Goal: Contribute content: Contribute content

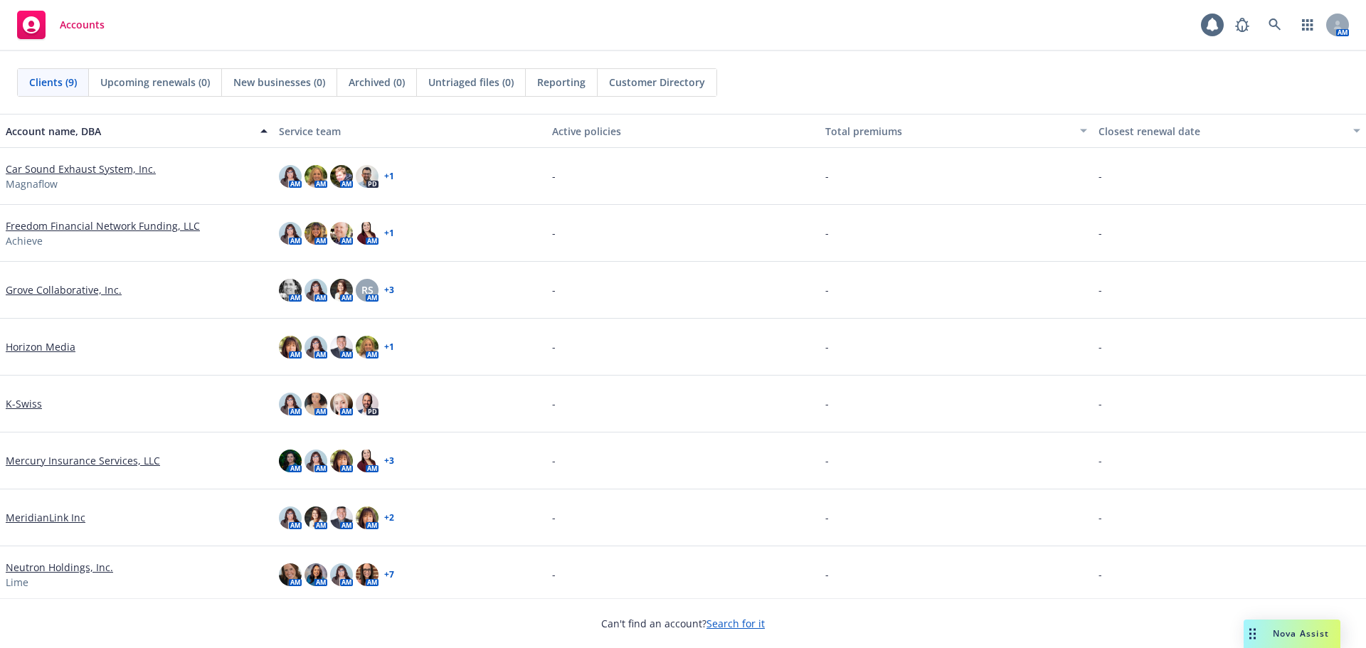
click at [1300, 634] on span "Nova Assist" at bounding box center [1301, 633] width 56 height 12
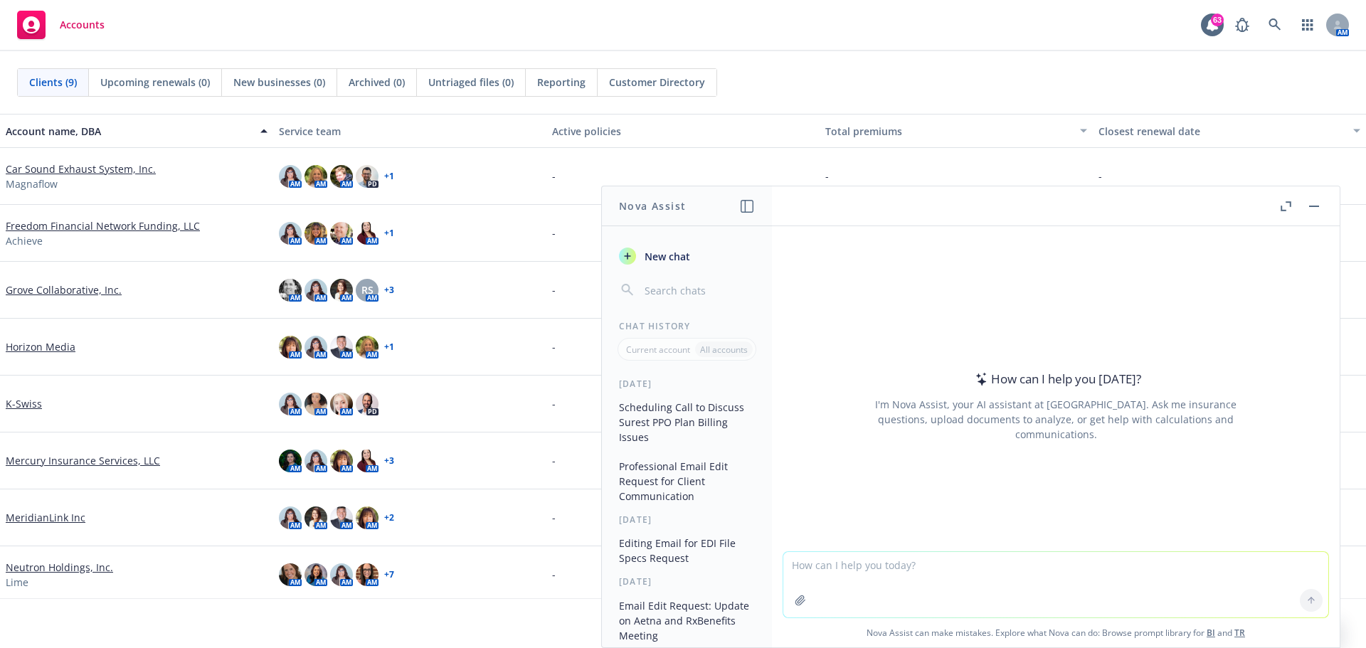
click at [861, 577] on textarea at bounding box center [1055, 584] width 545 height 65
type textarea "Edit this paragraph"
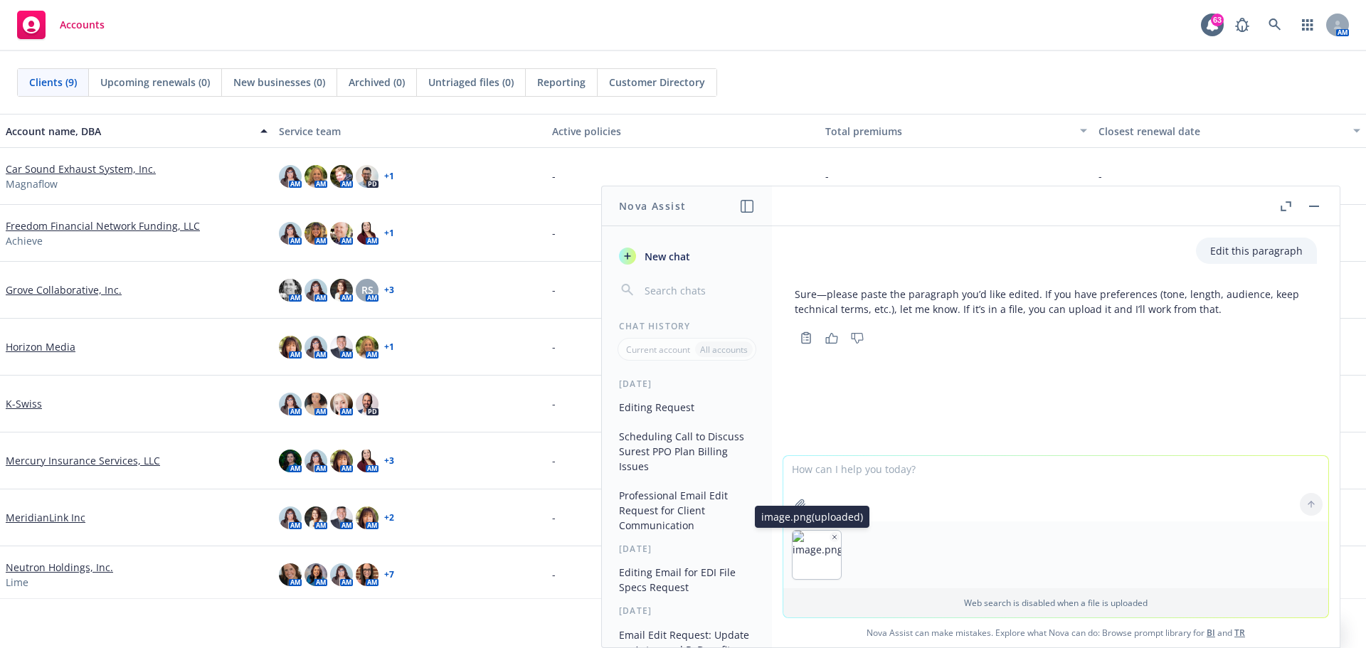
click at [831, 535] on icon "button" at bounding box center [834, 537] width 7 height 7
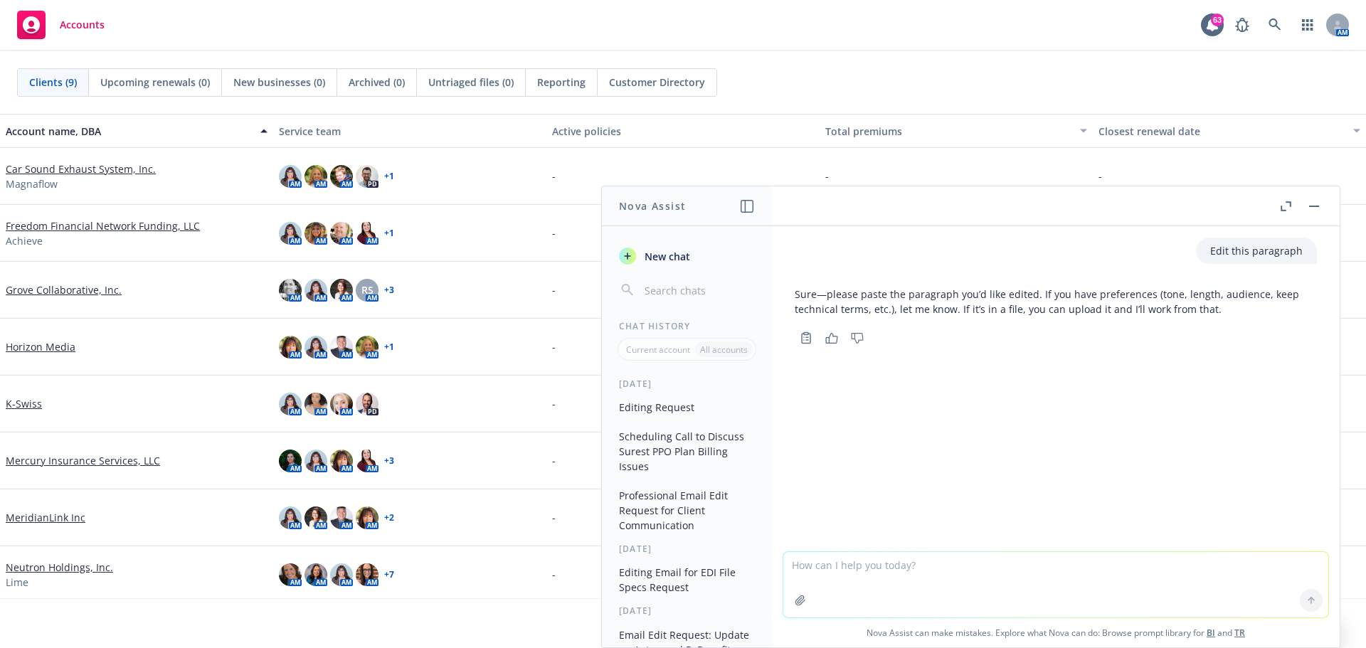
click at [859, 573] on textarea at bounding box center [1055, 584] width 545 height 65
click at [840, 575] on textarea at bounding box center [1055, 584] width 545 height 65
paste textarea "Previously, GLP-1 medications for weight loss without a medical diagnosis were …"
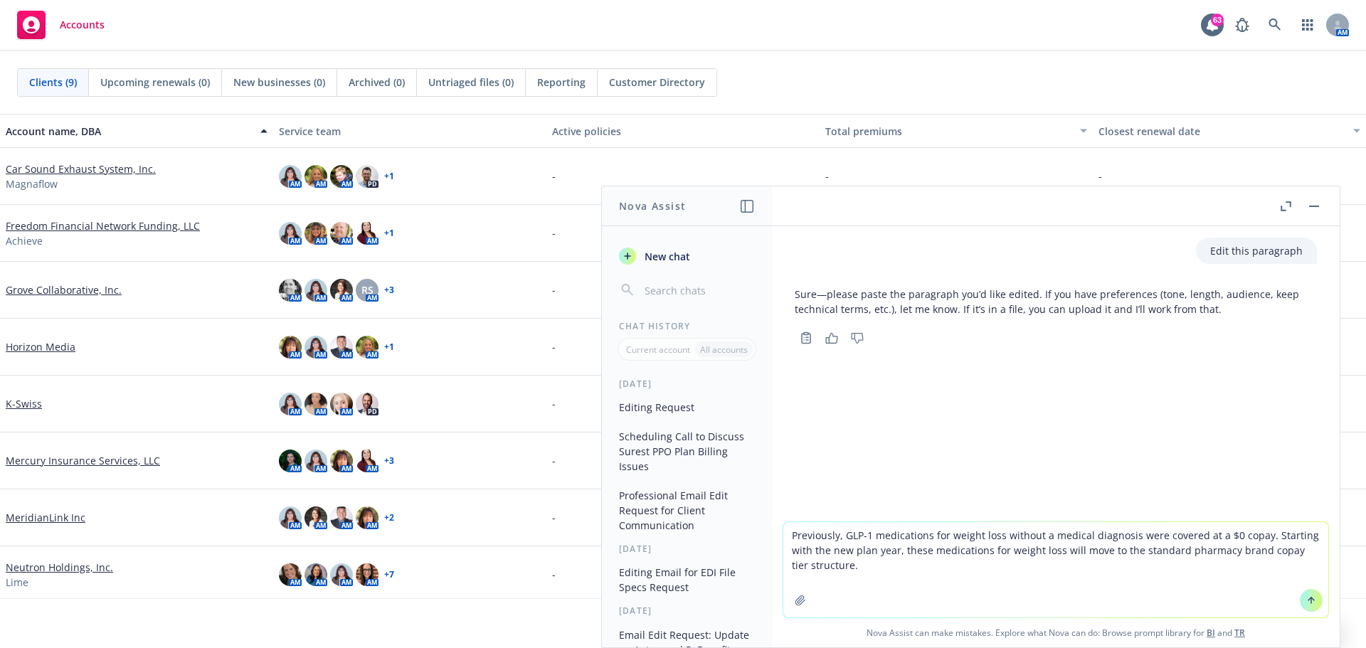
type textarea "Previously, GLP-1 medications for weight loss without a medical diagnosis were …"
click at [1306, 601] on icon at bounding box center [1311, 600] width 10 height 10
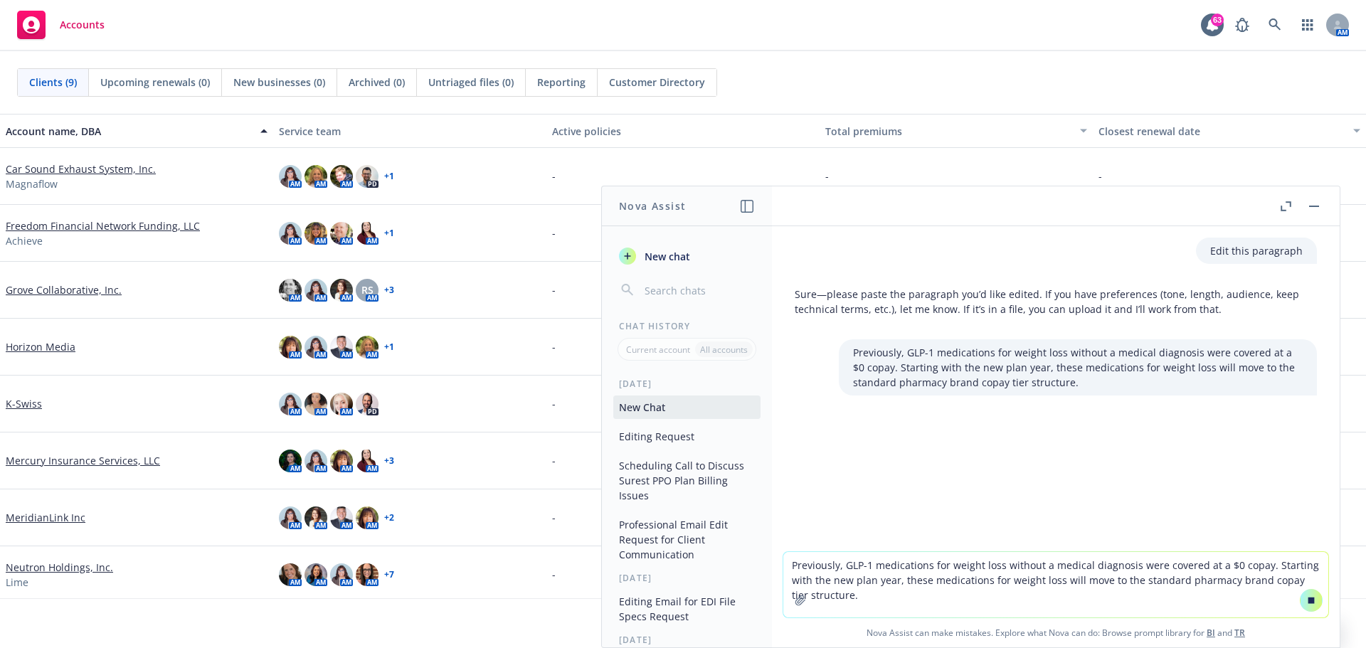
scroll to position [62, 0]
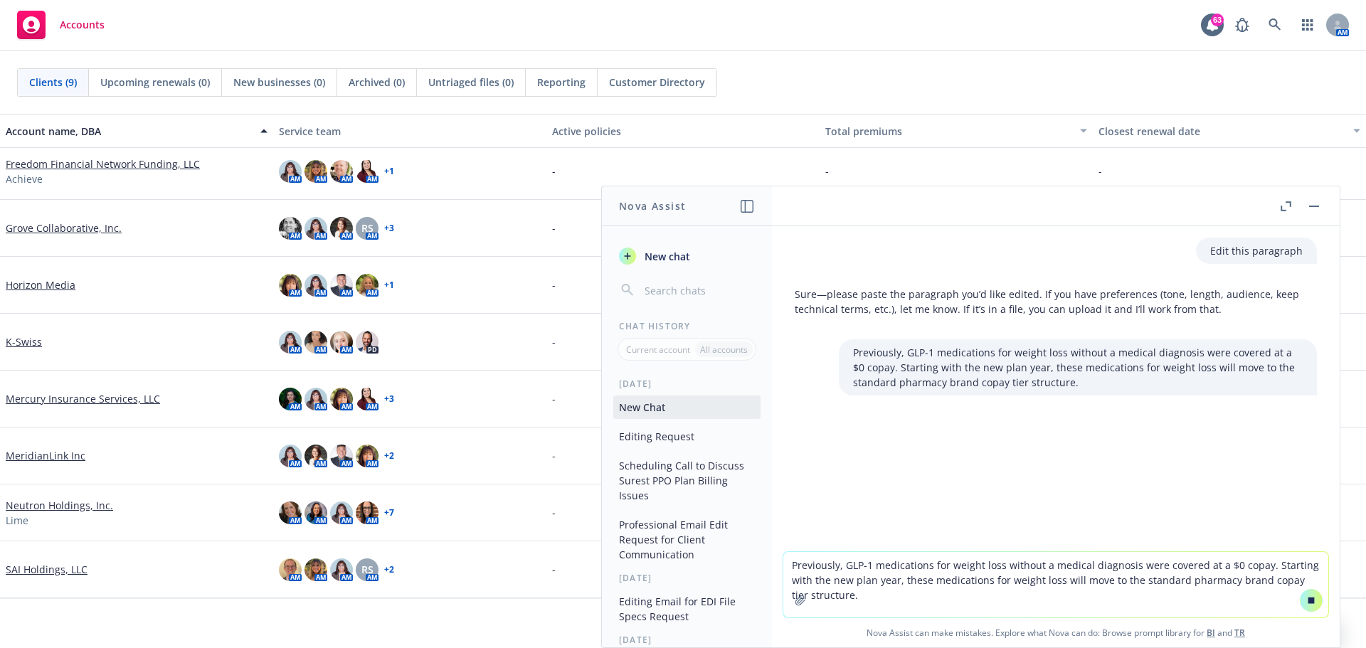
click at [1236, 585] on textarea "Previously, GLP-1 medications for weight loss without a medical diagnosis were …" at bounding box center [1055, 584] width 545 height 65
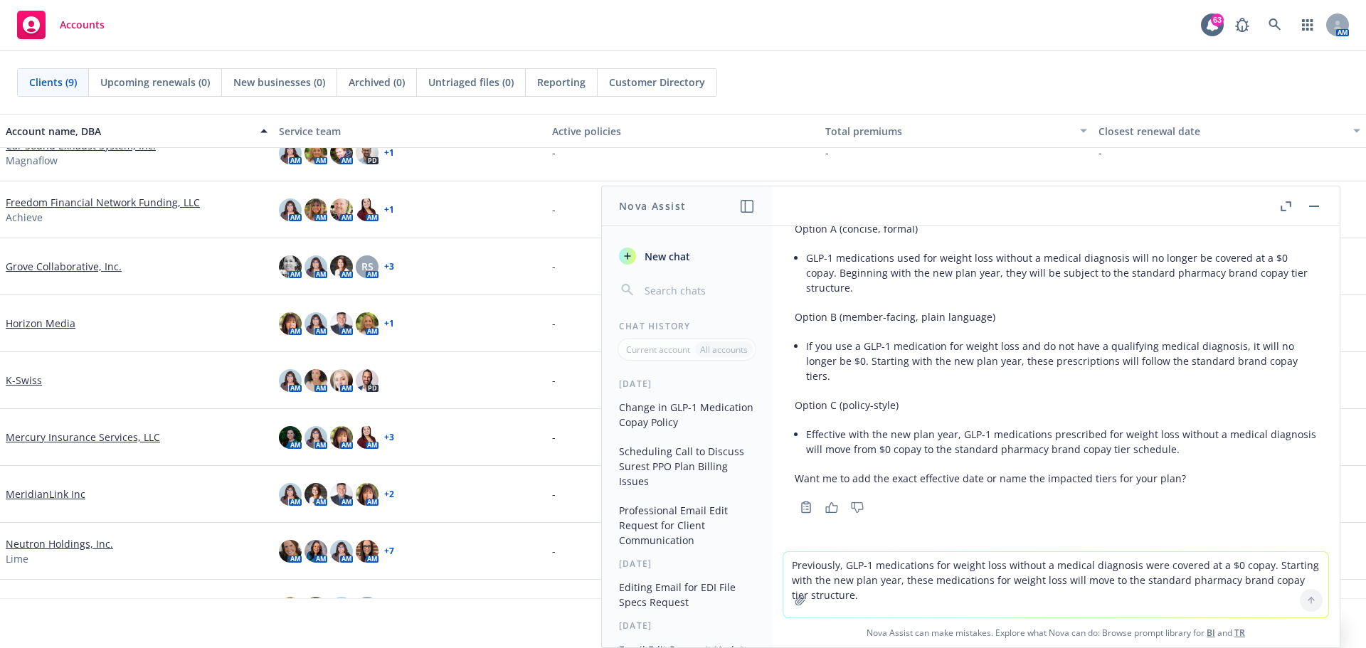
scroll to position [9, 0]
